Goal: Task Accomplishment & Management: Manage account settings

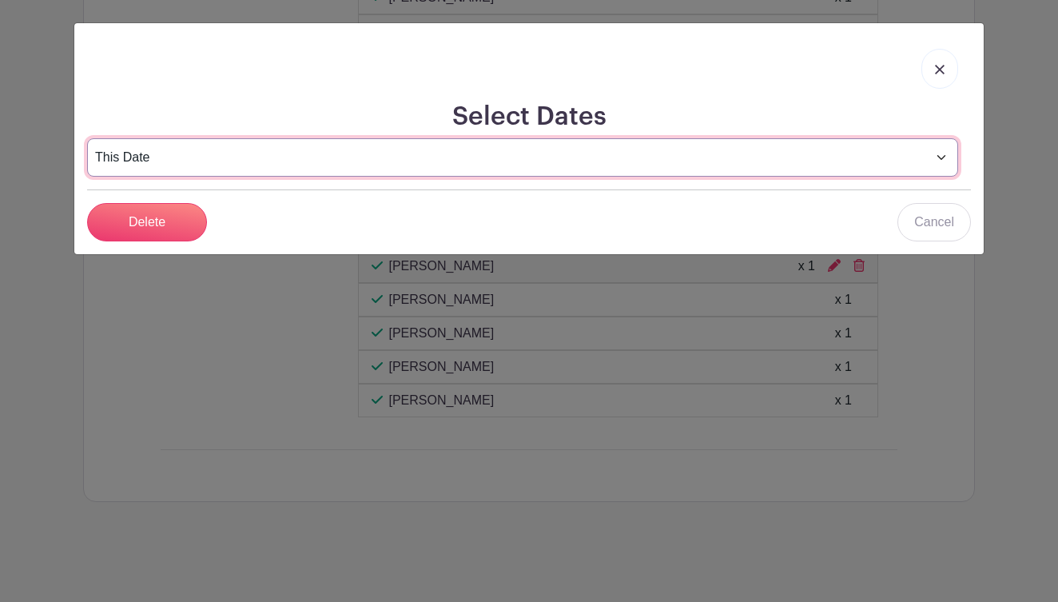
select select "select_dates"
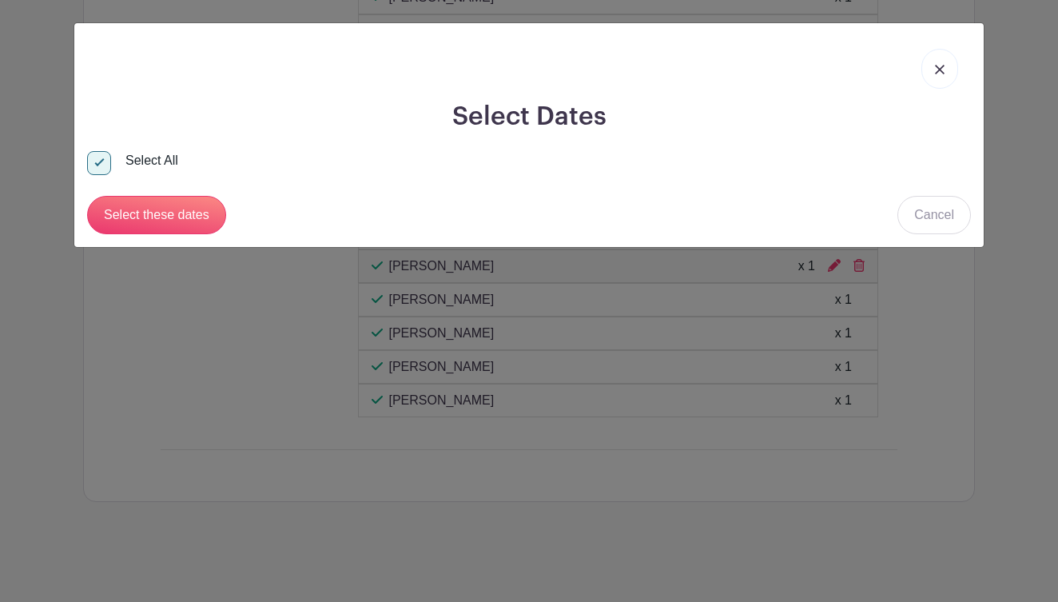
click at [162, 165] on div "Select All" at bounding box center [152, 160] width 53 height 19
click at [95, 162] on input "Select All" at bounding box center [99, 163] width 24 height 24
checkbox input "false"
click at [947, 72] on link at bounding box center [940, 69] width 37 height 40
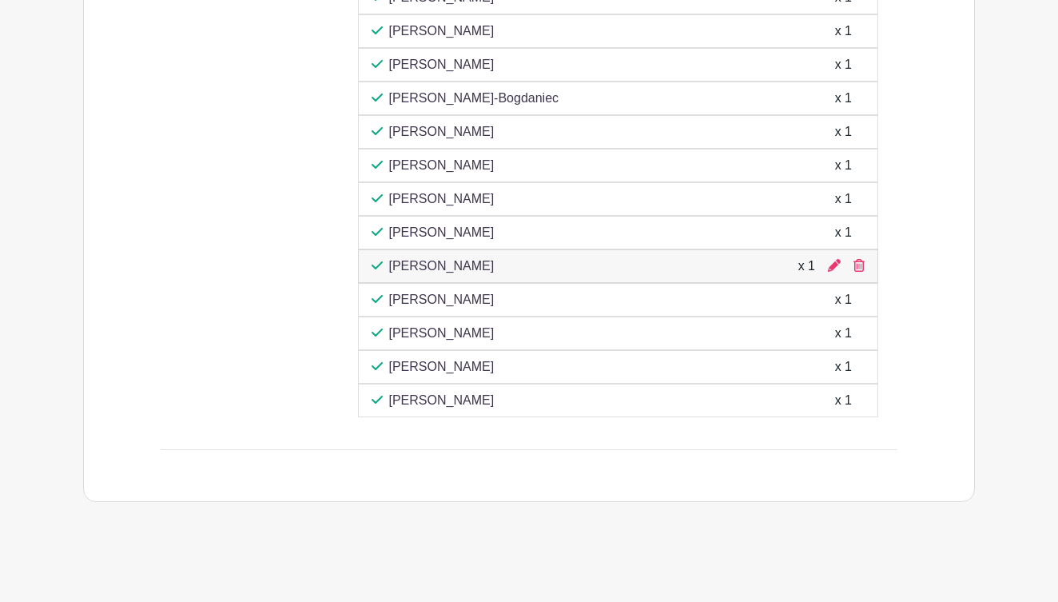
click at [835, 273] on div at bounding box center [834, 266] width 13 height 19
click at [834, 269] on icon at bounding box center [834, 265] width 13 height 13
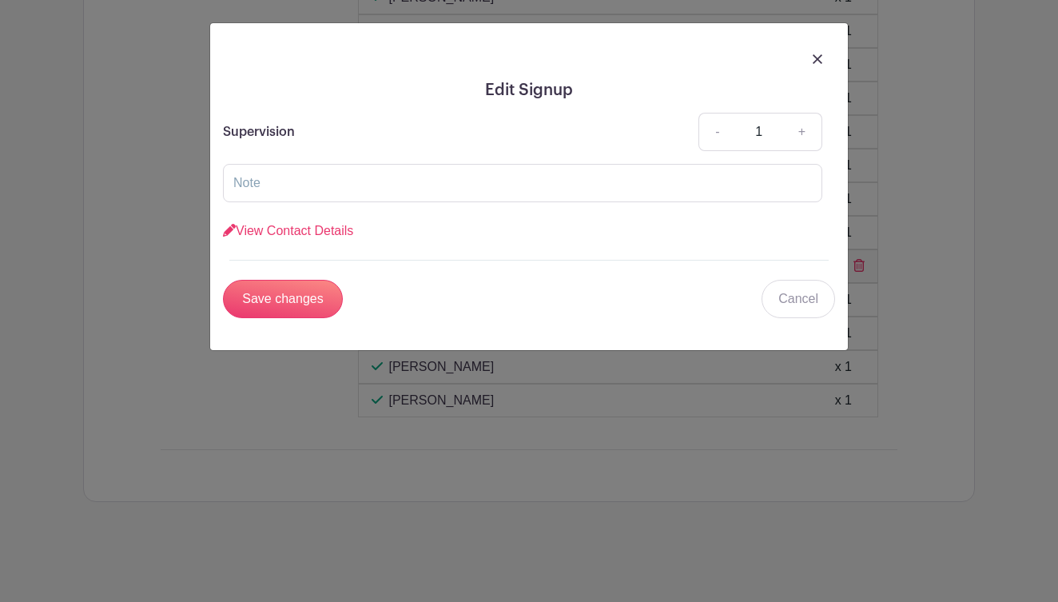
click at [712, 134] on link "-" at bounding box center [717, 132] width 37 height 38
click at [816, 60] on img at bounding box center [818, 59] width 10 height 10
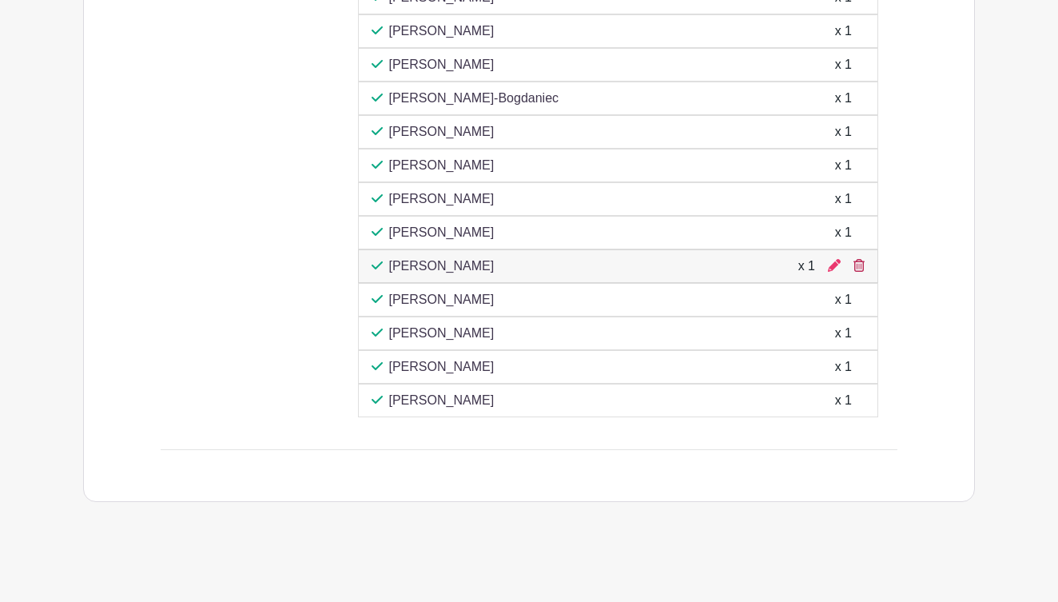
click at [858, 264] on icon at bounding box center [859, 265] width 11 height 13
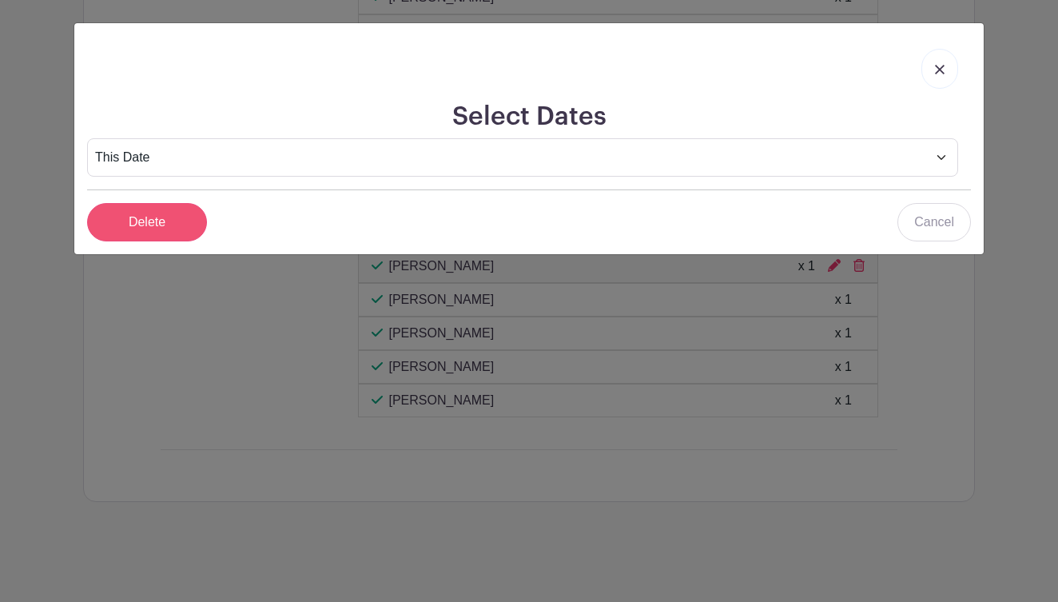
click at [182, 225] on input "Delete" at bounding box center [147, 222] width 120 height 38
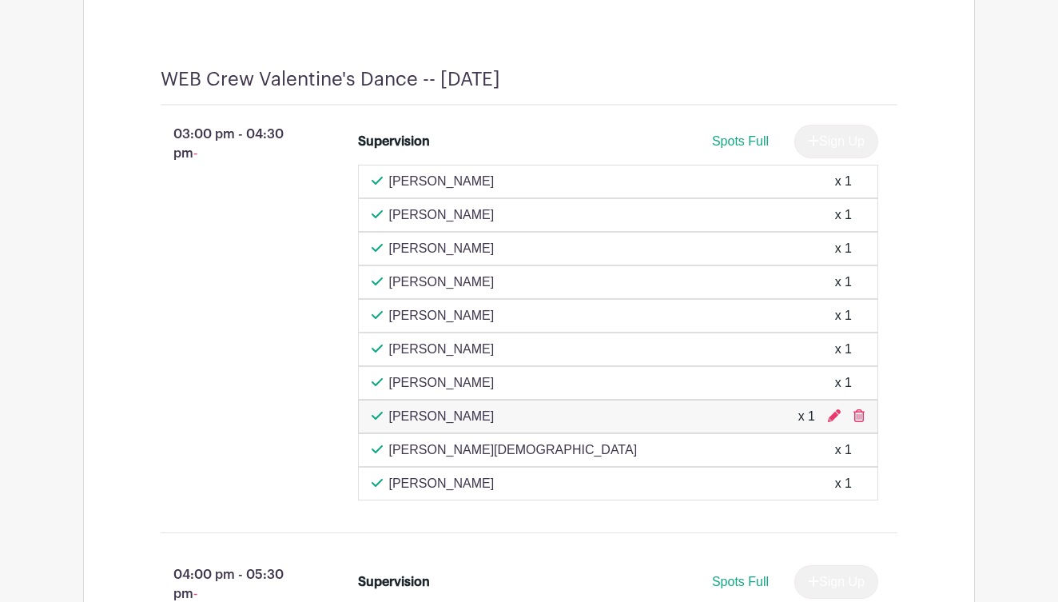
scroll to position [5123, 0]
